Goal: Task Accomplishment & Management: Manage account settings

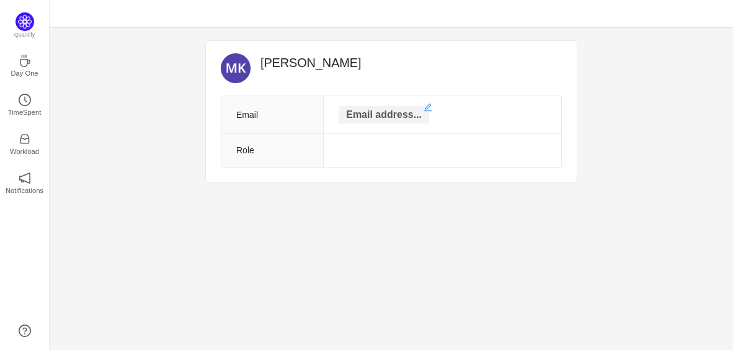
click at [394, 115] on p "Email address..." at bounding box center [384, 114] width 91 height 17
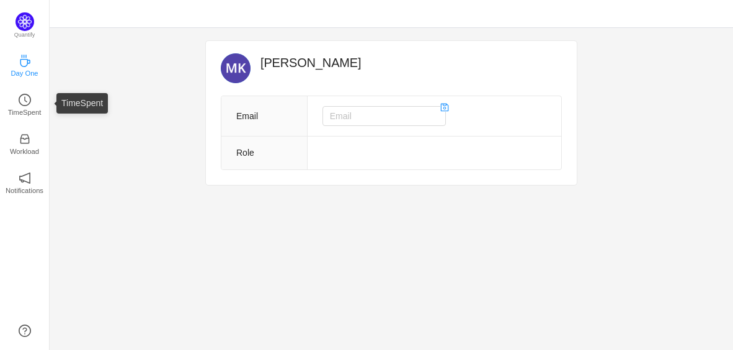
click at [23, 70] on p "Day One" at bounding box center [24, 73] width 27 height 11
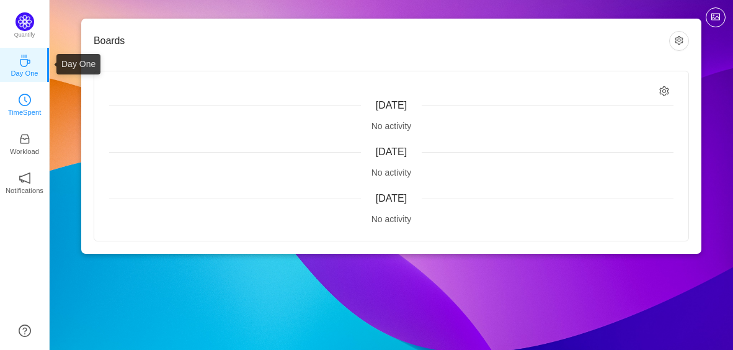
click at [28, 105] on icon "icon: clock-circle" at bounding box center [25, 100] width 12 height 12
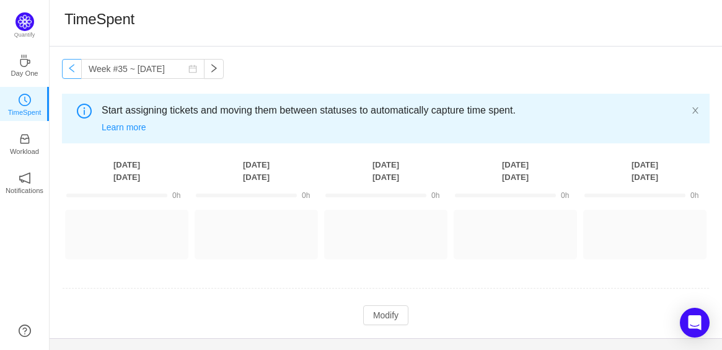
click at [74, 73] on button "button" at bounding box center [72, 69] width 20 height 20
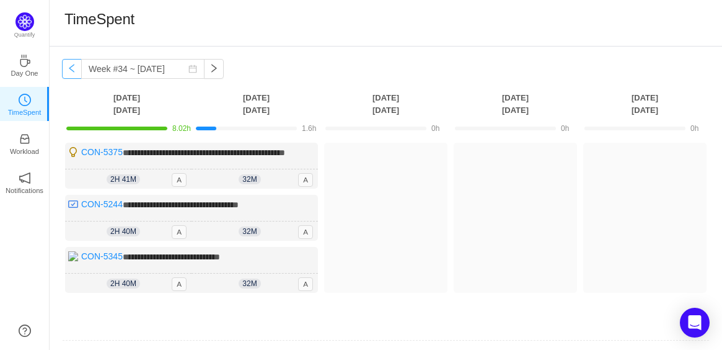
click at [68, 66] on button "button" at bounding box center [72, 69] width 20 height 20
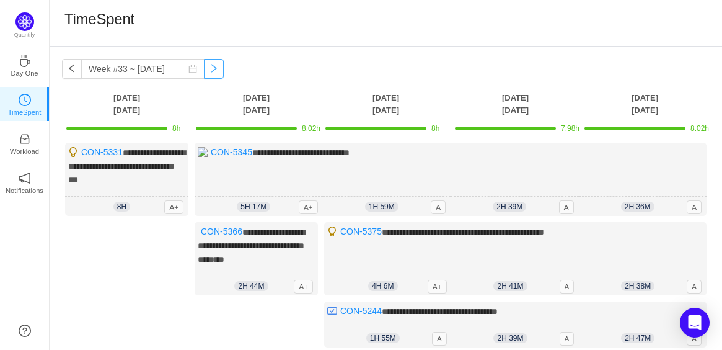
click at [211, 70] on button "button" at bounding box center [214, 69] width 20 height 20
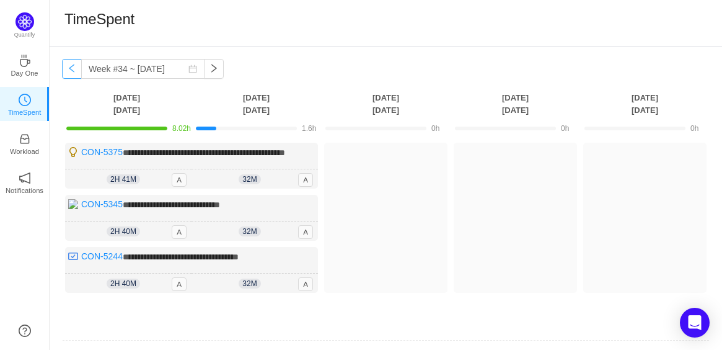
click at [67, 72] on button "button" at bounding box center [72, 69] width 20 height 20
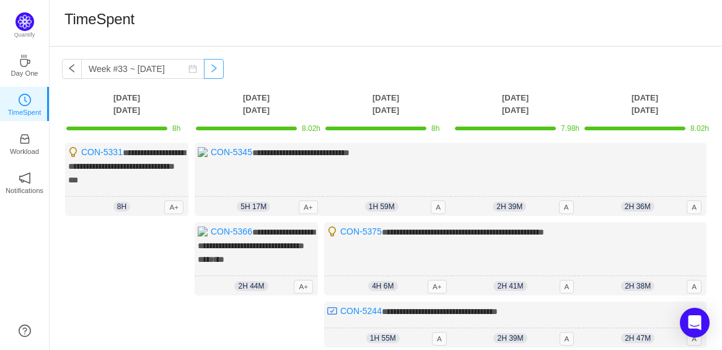
click at [204, 69] on button "button" at bounding box center [214, 69] width 20 height 20
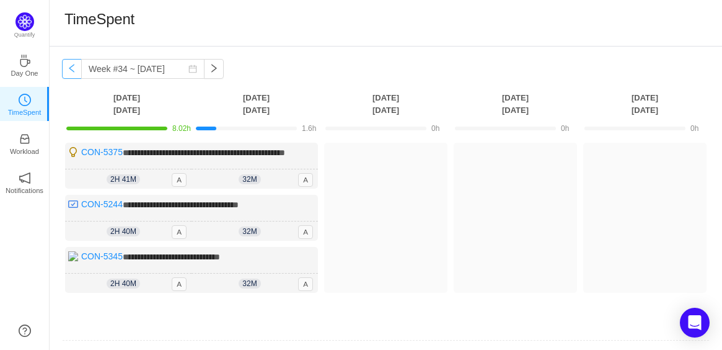
click at [71, 68] on button "button" at bounding box center [72, 69] width 20 height 20
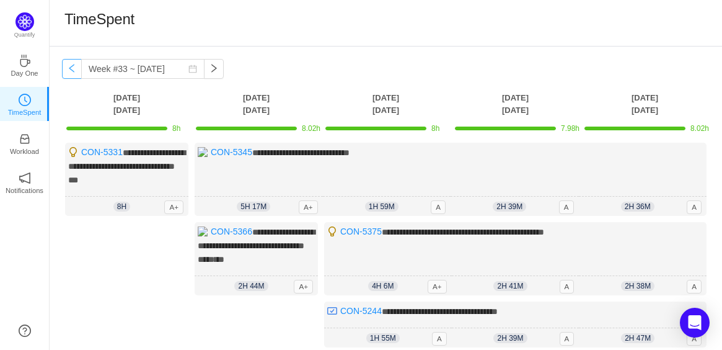
click at [71, 68] on button "button" at bounding box center [72, 69] width 20 height 20
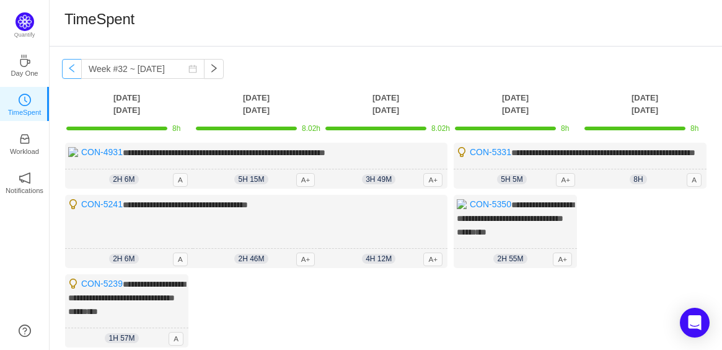
click at [69, 64] on button "button" at bounding box center [72, 69] width 20 height 20
type input "Week #31 ~ Jul 28"
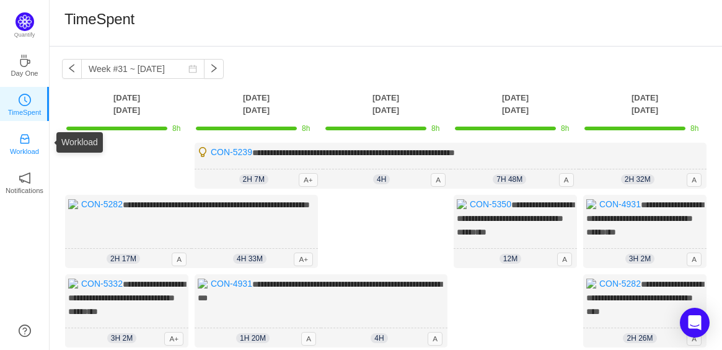
click at [26, 134] on icon "icon: inbox" at bounding box center [25, 139] width 12 height 12
click at [19, 182] on link "Notifications" at bounding box center [25, 181] width 12 height 12
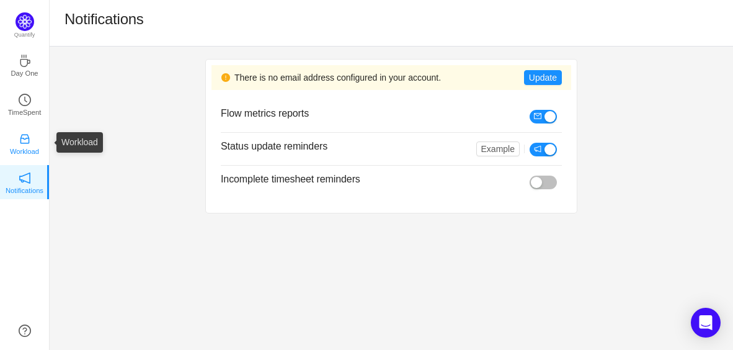
click at [26, 140] on icon "icon: inbox" at bounding box center [25, 139] width 12 height 12
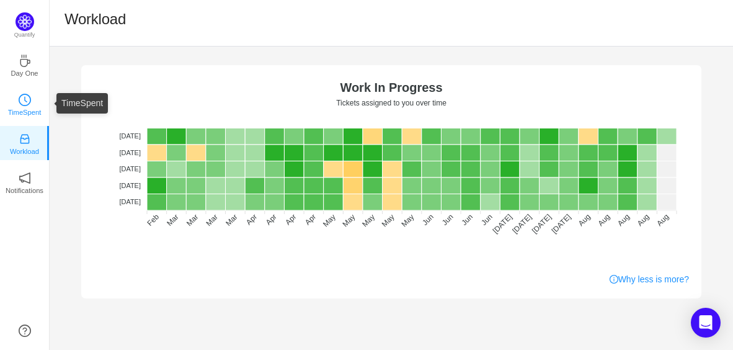
click at [28, 111] on p "TimeSpent" at bounding box center [24, 112] width 33 height 11
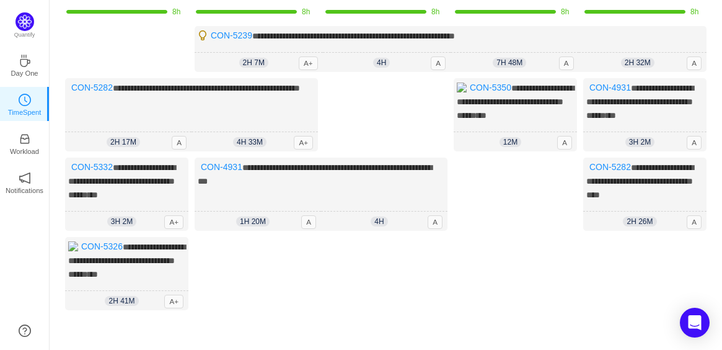
scroll to position [117, 0]
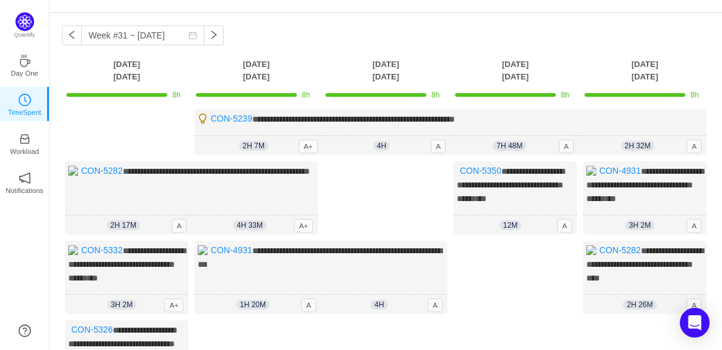
scroll to position [31, 0]
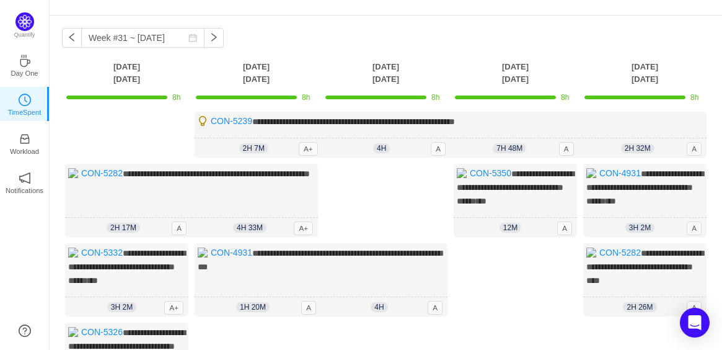
click at [282, 42] on div "**********" at bounding box center [386, 254] width 673 height 477
click at [19, 68] on p "Day One" at bounding box center [24, 73] width 27 height 11
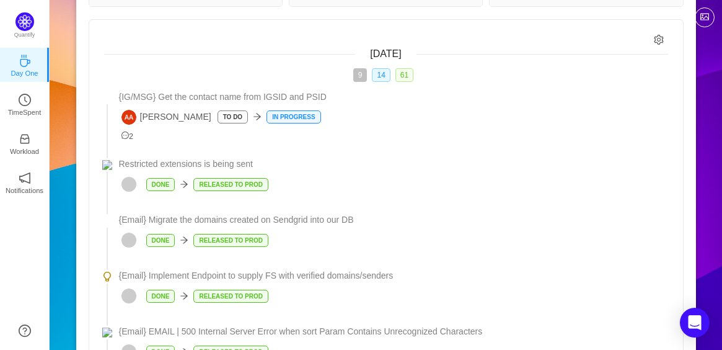
scroll to position [169, 0]
click at [403, 71] on span "61" at bounding box center [405, 76] width 18 height 14
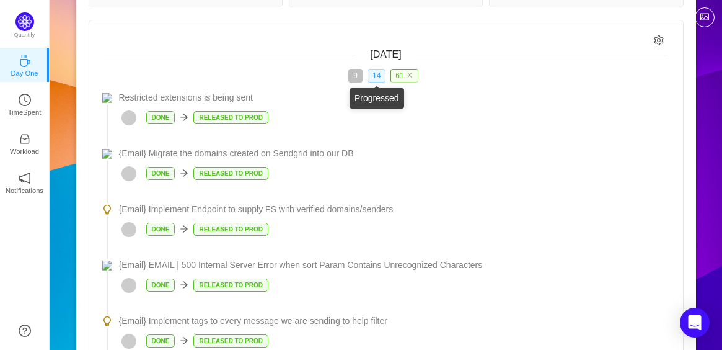
click at [381, 73] on span "14" at bounding box center [377, 76] width 18 height 14
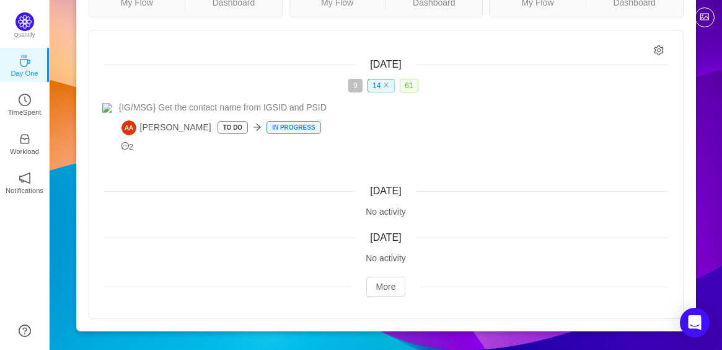
click at [400, 87] on div "9 14 61" at bounding box center [386, 86] width 564 height 14
click at [407, 87] on span "61" at bounding box center [409, 86] width 18 height 14
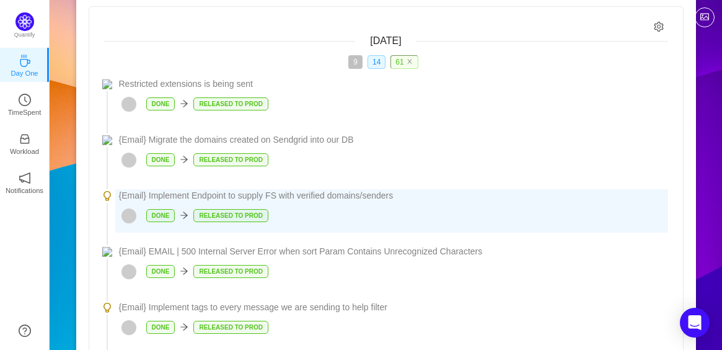
scroll to position [0, 0]
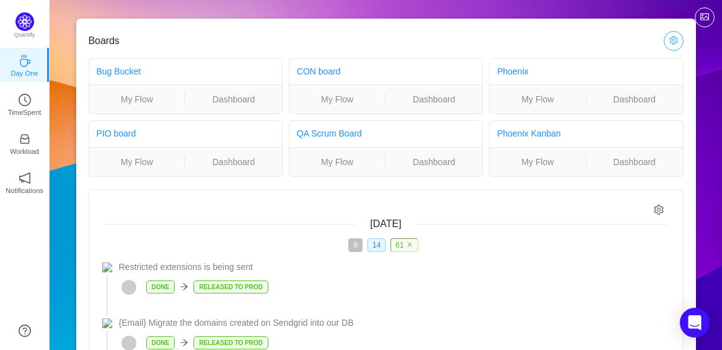
click at [669, 42] on button "button" at bounding box center [674, 41] width 20 height 20
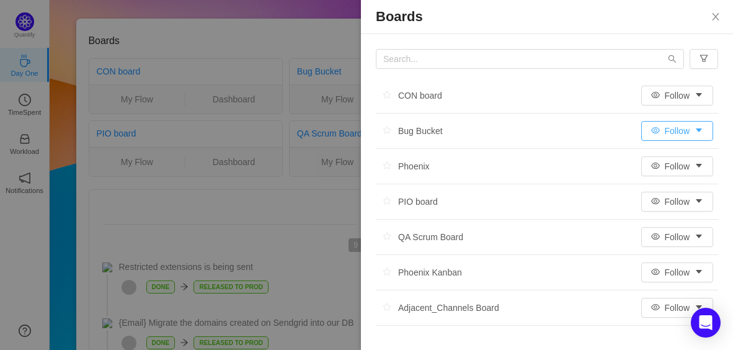
click at [664, 131] on button "Follow" at bounding box center [677, 131] width 72 height 20
click at [525, 26] on div "Boards" at bounding box center [547, 17] width 372 height 34
click at [711, 20] on icon "icon: close" at bounding box center [716, 17] width 10 height 10
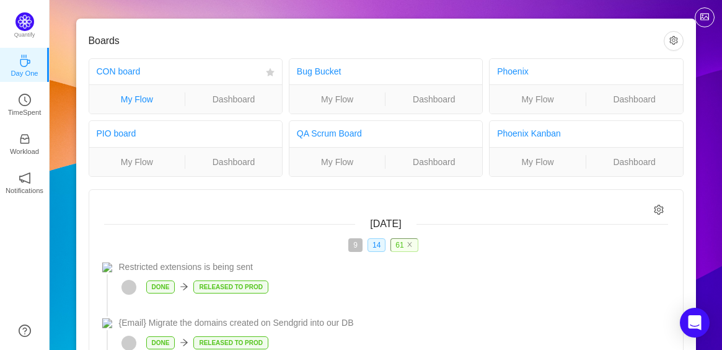
click at [161, 96] on link "My Flow" at bounding box center [137, 99] width 96 height 14
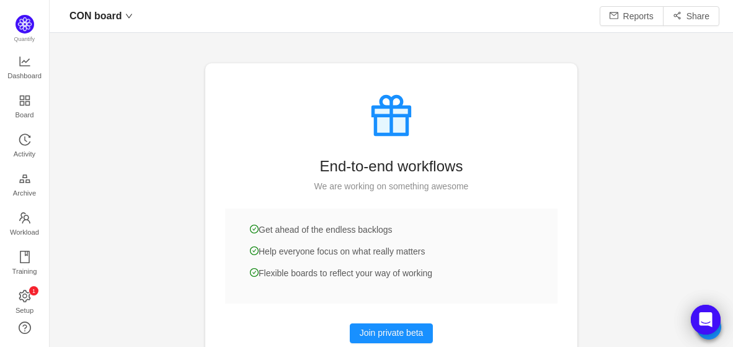
scroll to position [49, 0]
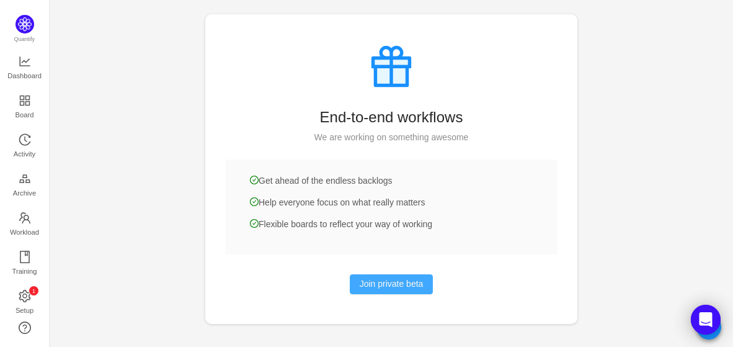
click at [377, 278] on button "Join private beta" at bounding box center [392, 284] width 84 height 20
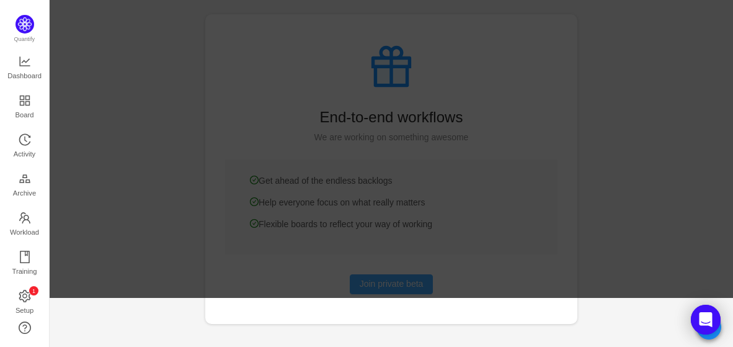
scroll to position [326, 652]
click at [630, 197] on div at bounding box center [391, 124] width 683 height 347
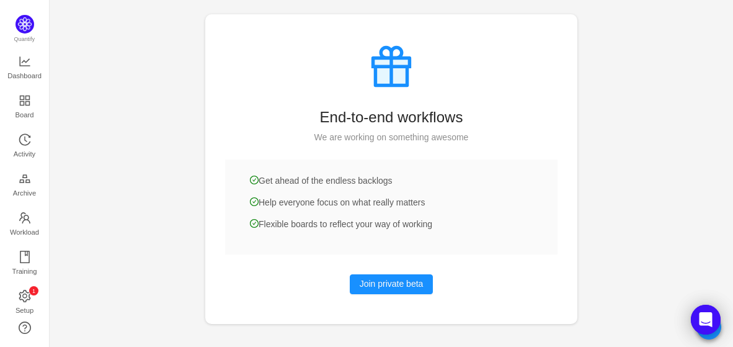
scroll to position [0, 0]
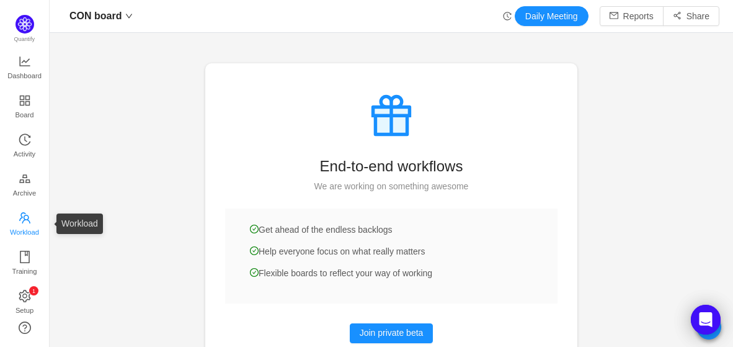
click at [31, 212] on link "Workload" at bounding box center [25, 224] width 12 height 25
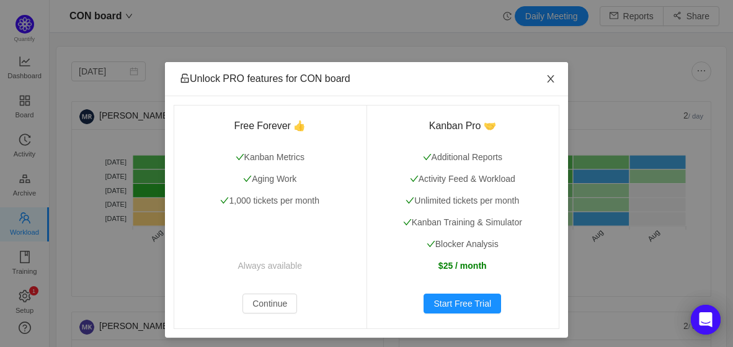
click at [542, 86] on span "Close" at bounding box center [550, 79] width 35 height 35
click at [550, 72] on span "Close" at bounding box center [550, 79] width 35 height 35
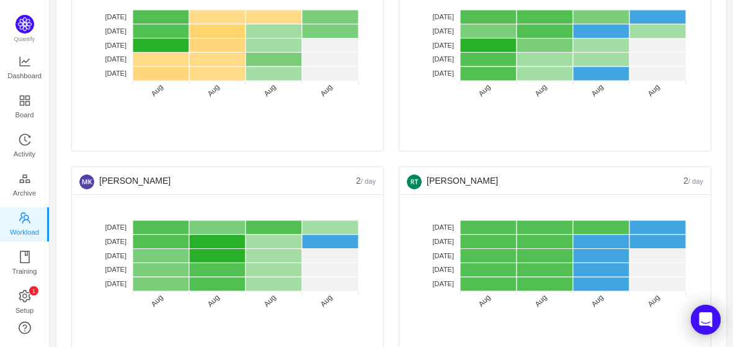
scroll to position [144, 0]
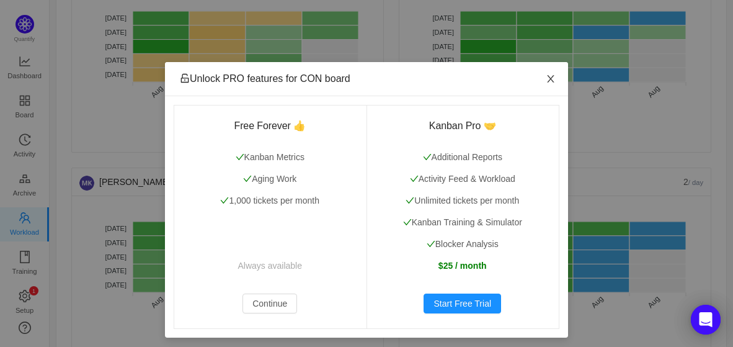
click at [546, 83] on icon "icon: close" at bounding box center [551, 79] width 10 height 10
click at [546, 77] on icon "icon: close" at bounding box center [551, 79] width 10 height 10
click at [551, 77] on span "Close" at bounding box center [550, 79] width 35 height 35
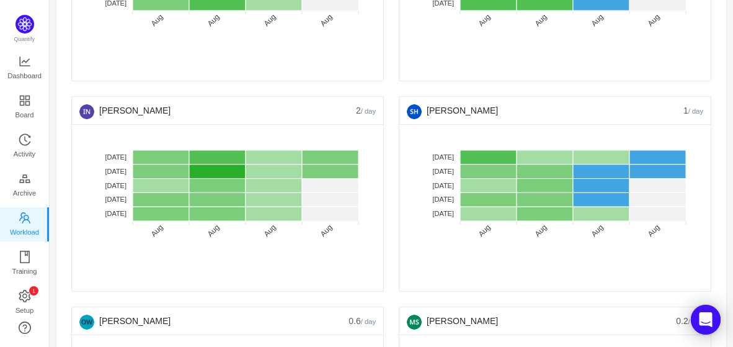
scroll to position [427, 0]
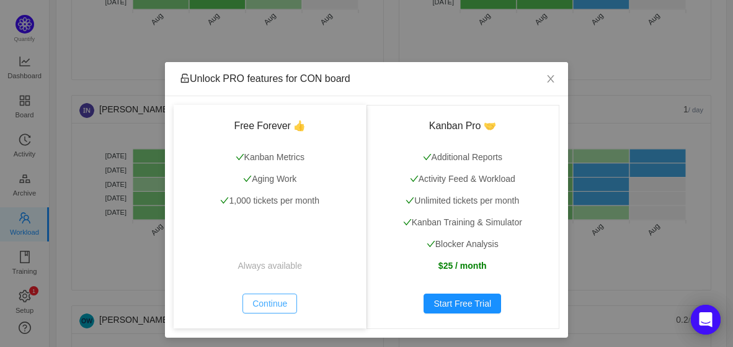
click at [267, 300] on button "Continue" at bounding box center [269, 303] width 55 height 20
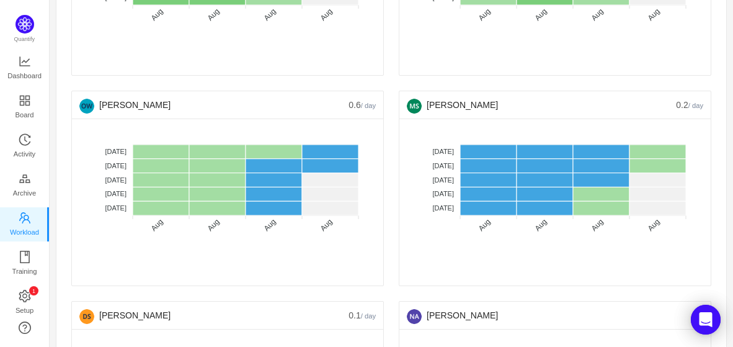
scroll to position [809, 0]
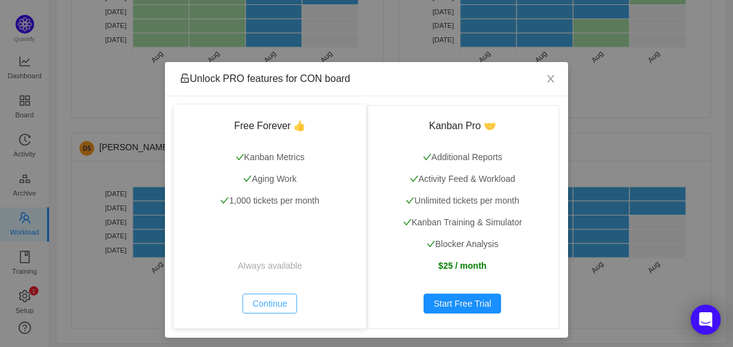
click at [254, 306] on button "Continue" at bounding box center [269, 303] width 55 height 20
click at [543, 72] on span "Close" at bounding box center [550, 79] width 35 height 35
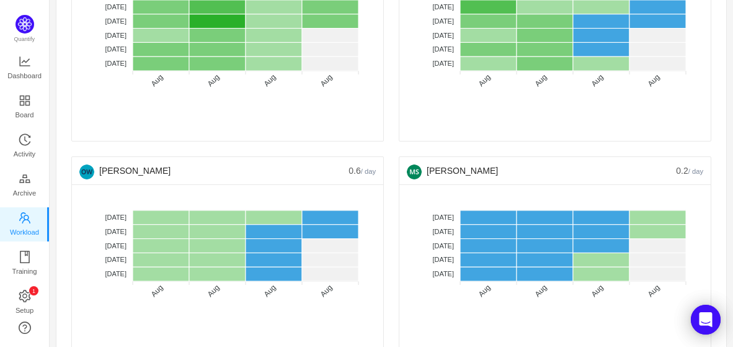
scroll to position [575, 0]
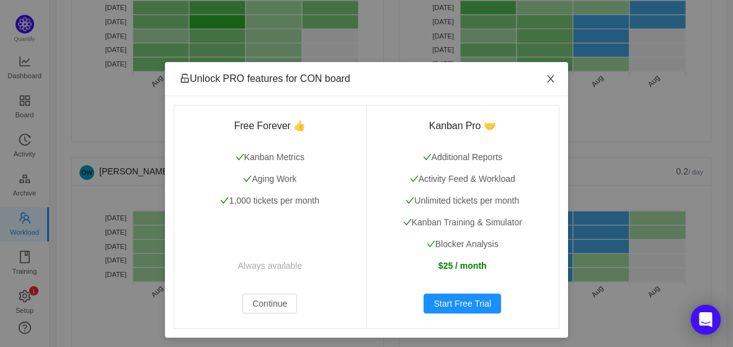
click at [547, 77] on icon "icon: close" at bounding box center [550, 78] width 7 height 7
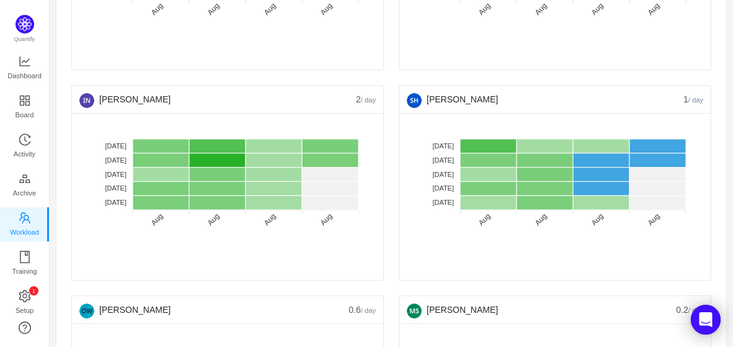
scroll to position [435, 0]
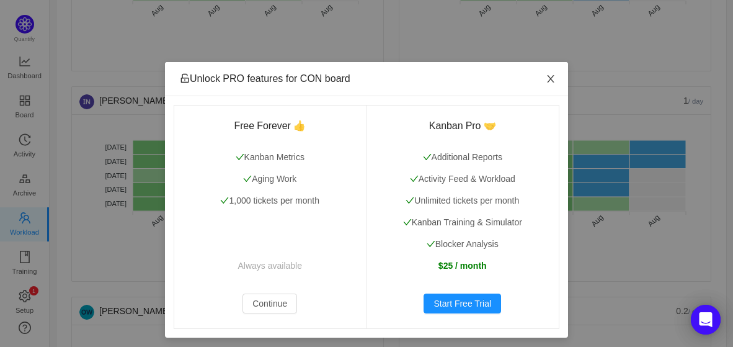
click at [544, 86] on span "Close" at bounding box center [550, 79] width 35 height 35
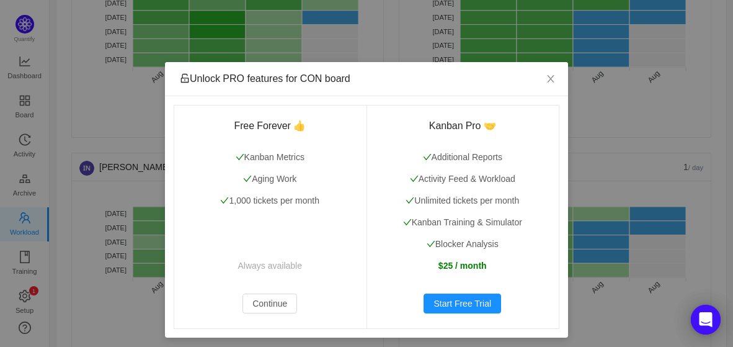
scroll to position [370, 0]
click at [543, 88] on span "Close" at bounding box center [550, 79] width 35 height 35
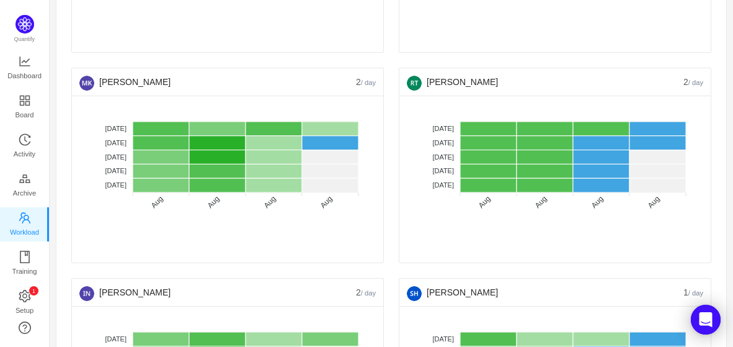
scroll to position [242, 0]
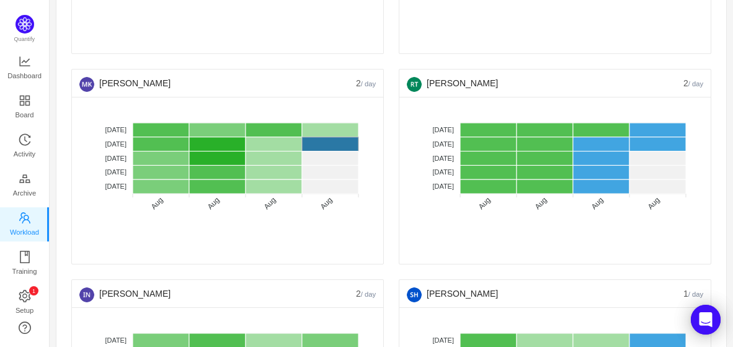
click at [326, 140] on body "CON board Daily Meeting Reports Share [DATE] [PERSON_NAME] 4 / day No data No W…" at bounding box center [366, 173] width 733 height 347
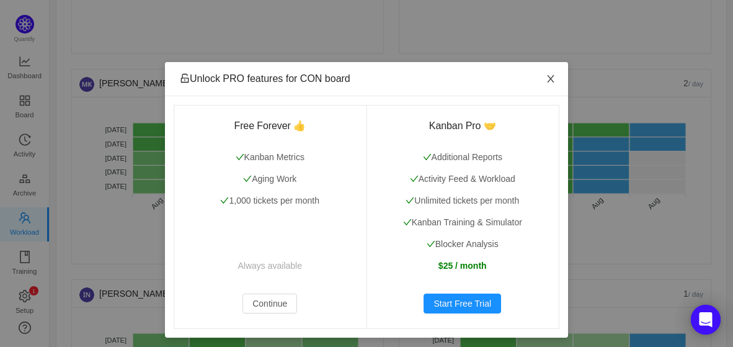
click at [553, 71] on span "Close" at bounding box center [550, 79] width 35 height 35
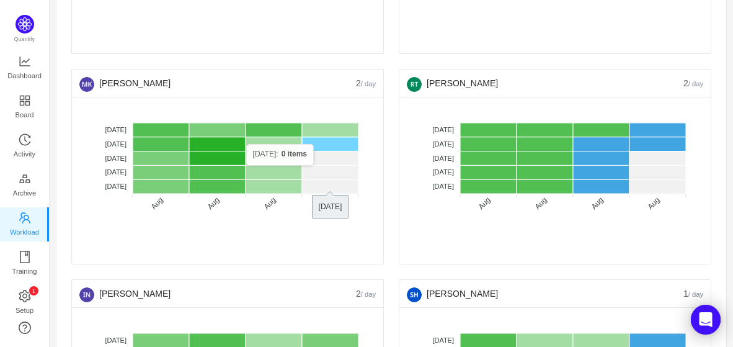
click at [320, 143] on rect at bounding box center [330, 144] width 56 height 14
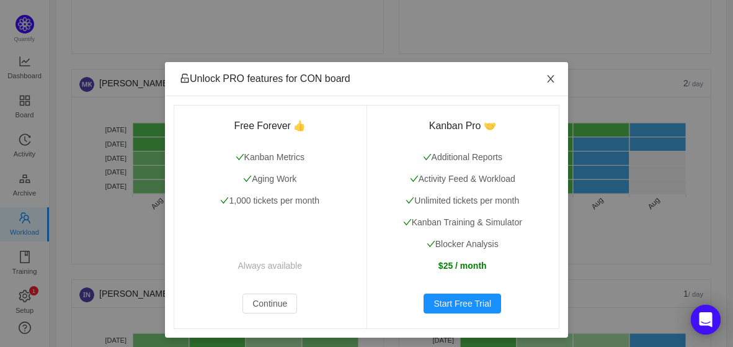
click at [547, 79] on icon "icon: close" at bounding box center [550, 78] width 7 height 7
click at [546, 76] on icon "icon: close" at bounding box center [551, 79] width 10 height 10
click at [548, 86] on span "Close" at bounding box center [550, 79] width 35 height 35
click at [552, 81] on span "Close" at bounding box center [550, 79] width 35 height 35
click at [547, 80] on icon "icon: close" at bounding box center [550, 78] width 7 height 7
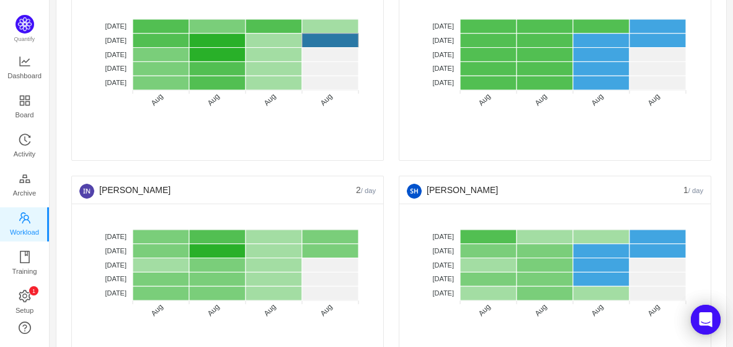
scroll to position [423, 0]
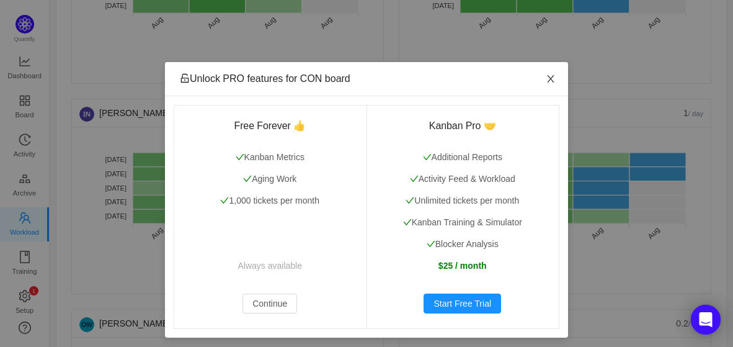
click at [553, 80] on span "Close" at bounding box center [550, 79] width 35 height 35
click at [552, 85] on span "Close" at bounding box center [550, 79] width 35 height 35
click at [552, 76] on span "Close" at bounding box center [550, 79] width 35 height 35
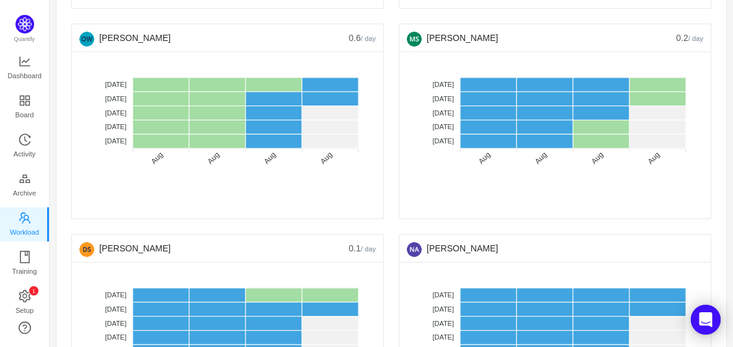
scroll to position [710, 0]
